Goal: Information Seeking & Learning: Check status

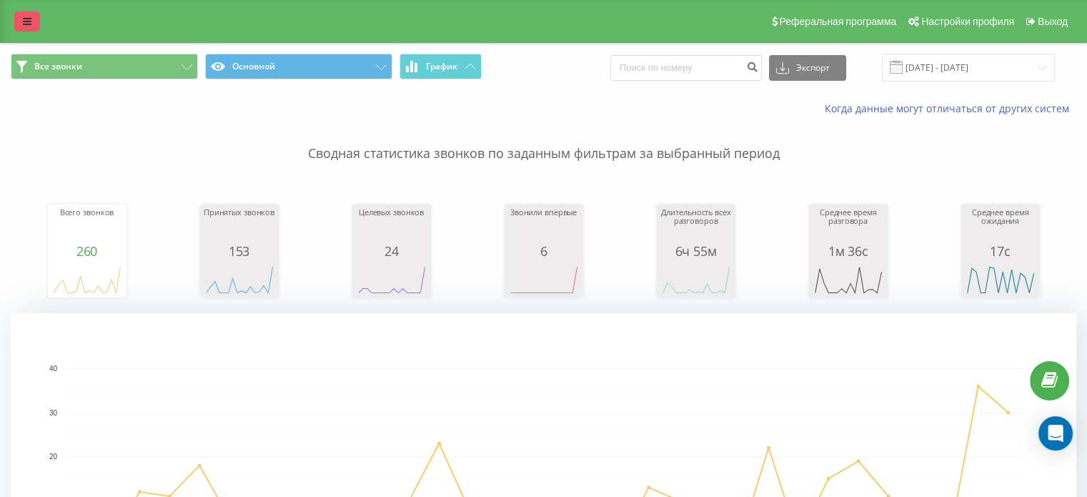
click at [28, 17] on icon at bounding box center [27, 21] width 9 height 10
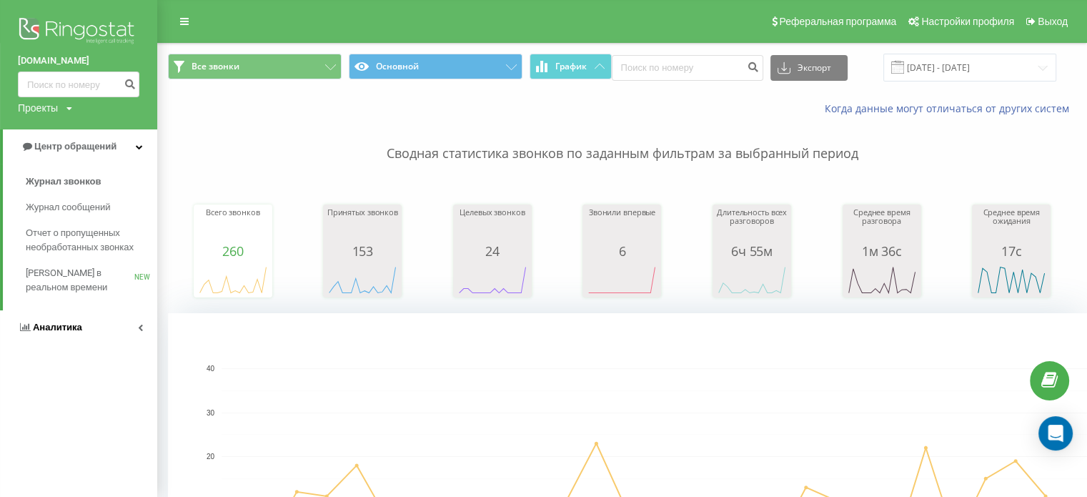
click at [53, 325] on span "Аналитика" at bounding box center [57, 327] width 49 height 11
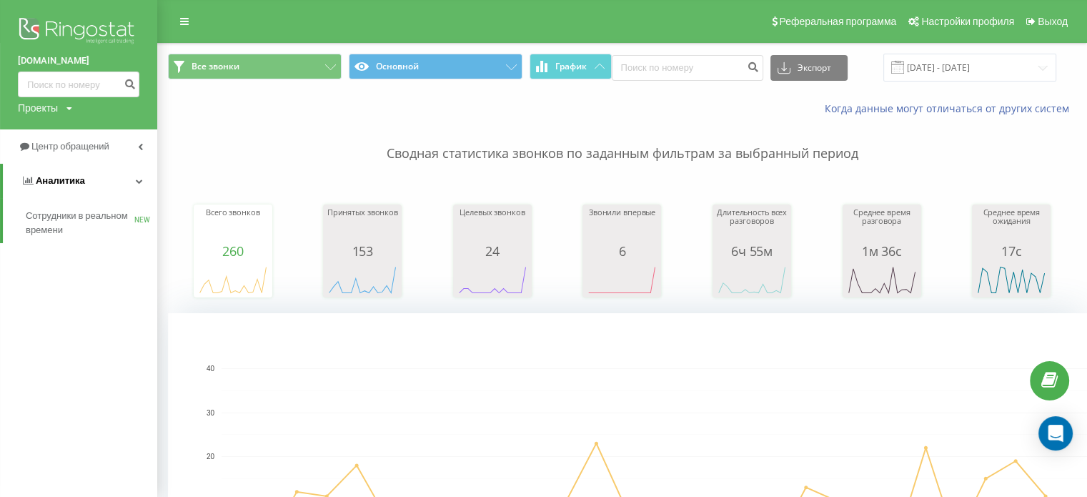
click at [41, 180] on span "Аналитика" at bounding box center [60, 180] width 49 height 11
click at [41, 180] on span "Аналитика" at bounding box center [57, 180] width 49 height 11
click at [48, 146] on span "Центр обращений" at bounding box center [72, 146] width 82 height 11
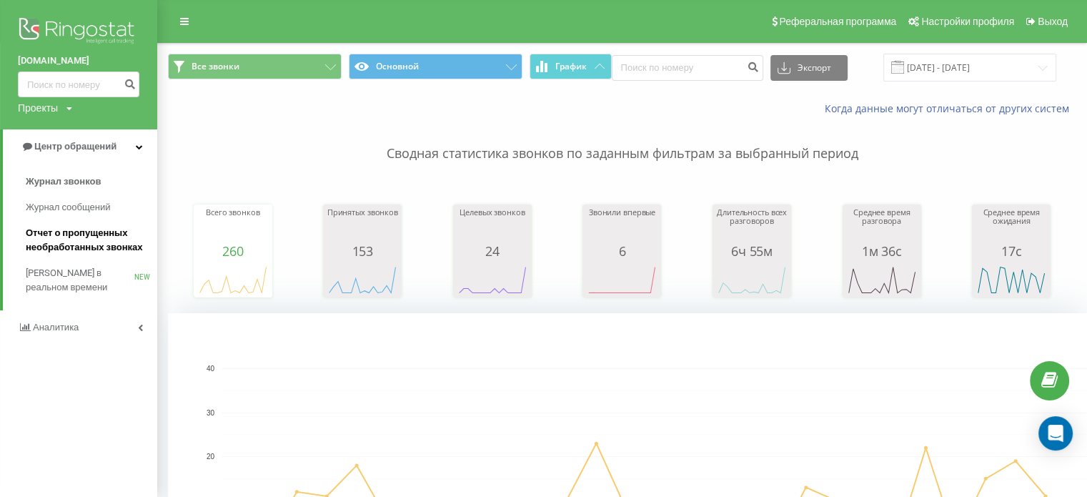
click at [51, 232] on span "Отчет о пропущенных необработанных звонках" at bounding box center [88, 240] width 124 height 29
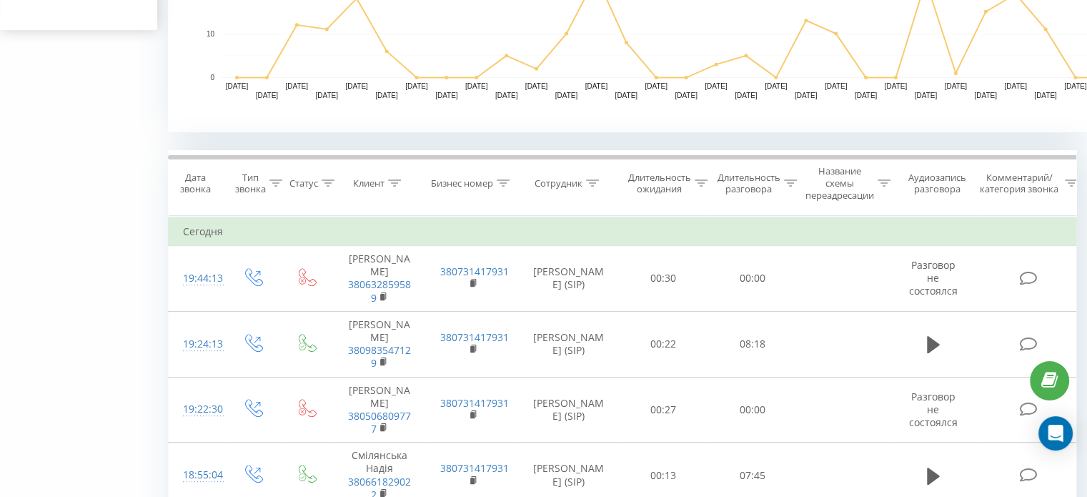
scroll to position [500, 0]
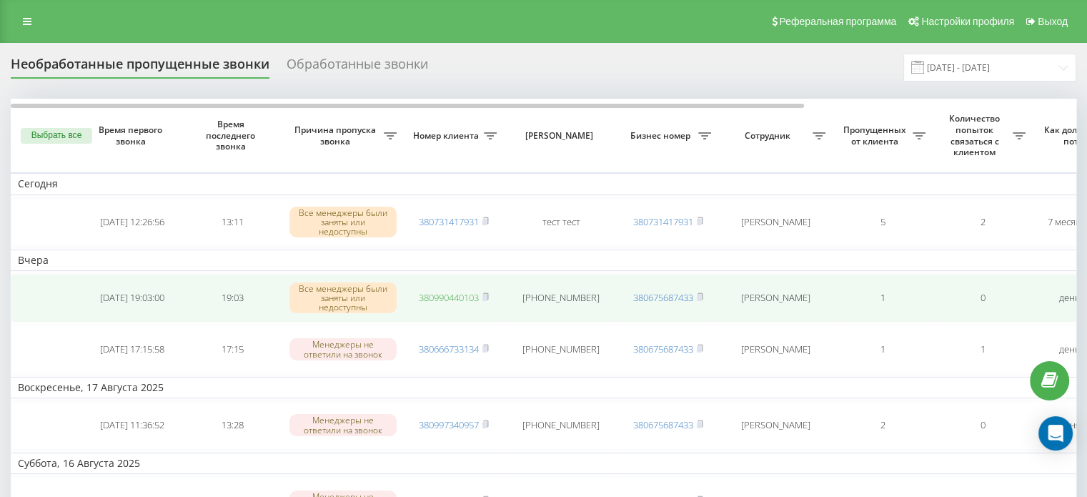
click at [445, 293] on link "380990440103" at bounding box center [449, 297] width 60 height 13
click at [487, 295] on rect at bounding box center [485, 298] width 4 height 6
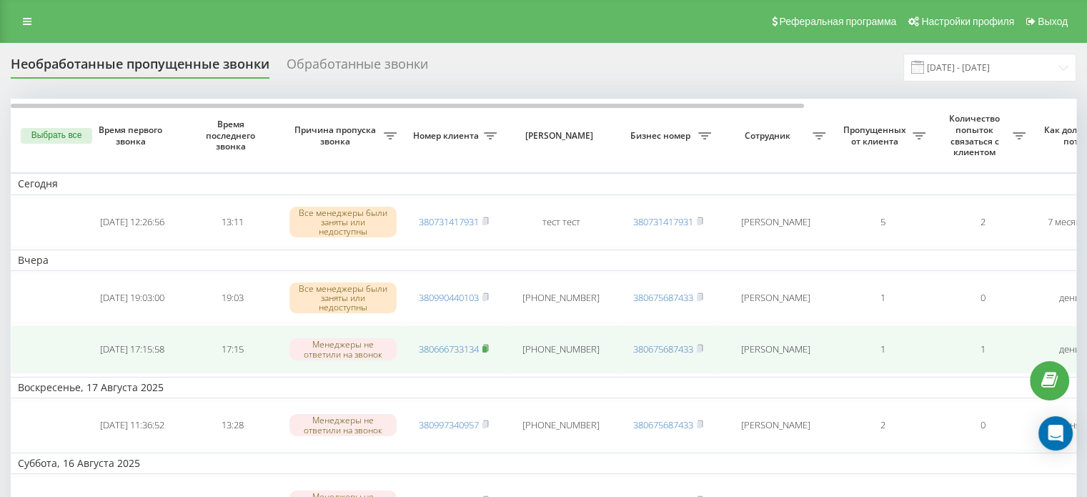
click at [487, 347] on rect at bounding box center [485, 349] width 4 height 6
